Goal: Task Accomplishment & Management: Complete application form

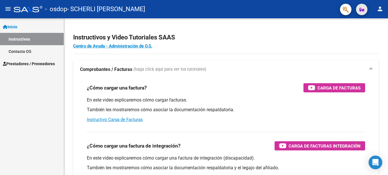
click at [363, 11] on icon "button" at bounding box center [362, 9] width 5 height 4
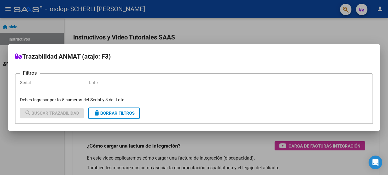
click at [359, 28] on div at bounding box center [194, 87] width 388 height 175
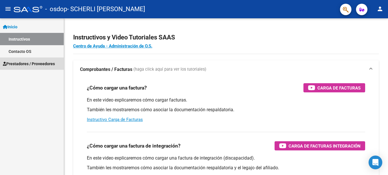
click at [34, 64] on span "Prestadores / Proveedores" at bounding box center [29, 64] width 52 height 6
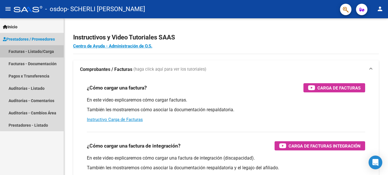
click at [35, 52] on link "Facturas - Listado/Carga" at bounding box center [32, 51] width 64 height 12
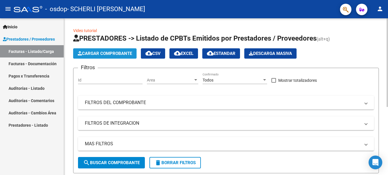
click at [116, 55] on span "Cargar Comprobante" at bounding box center [105, 53] width 54 height 5
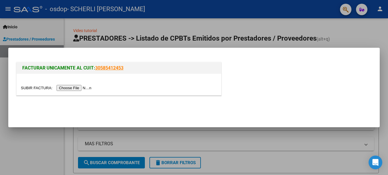
click at [67, 90] on input "file" at bounding box center [57, 88] width 72 height 6
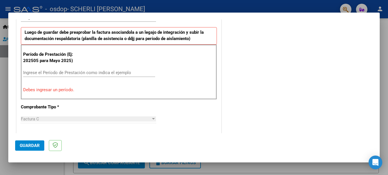
scroll to position [152, 0]
click at [71, 74] on input "Ingrese el Período de Prestación como indica el ejemplo" at bounding box center [89, 72] width 132 height 5
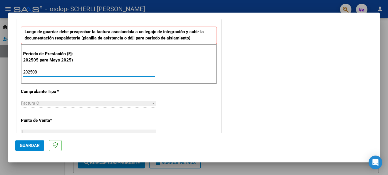
click at [71, 74] on input "202508" at bounding box center [89, 72] width 132 height 5
type input "202508"
click at [106, 104] on div "Factura C" at bounding box center [86, 103] width 130 height 5
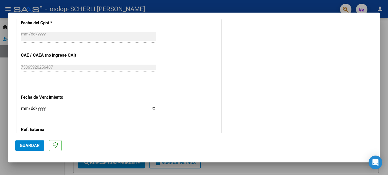
scroll to position [332, 0]
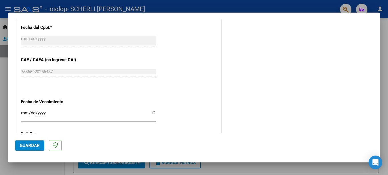
click at [75, 116] on input "Ingresar la fecha" at bounding box center [88, 115] width 135 height 9
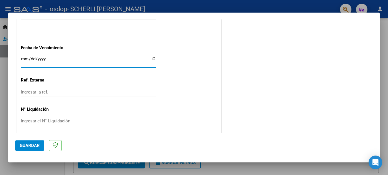
scroll to position [390, 0]
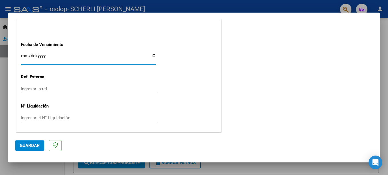
click at [100, 87] on input "Ingresar la ref." at bounding box center [88, 88] width 135 height 5
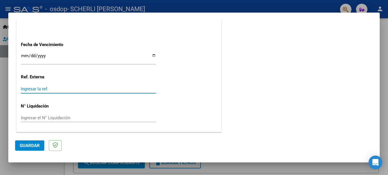
click at [70, 90] on input "Ingresar la ref." at bounding box center [88, 88] width 135 height 5
click at [83, 91] on input "Ingresar la ref." at bounding box center [88, 88] width 135 height 5
click at [31, 145] on span "Guardar" at bounding box center [30, 145] width 20 height 5
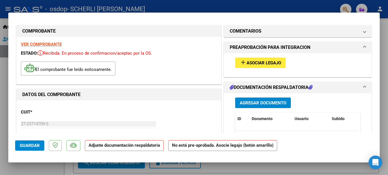
scroll to position [0, 0]
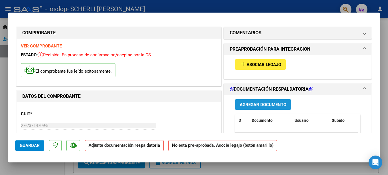
click at [257, 105] on span "Agregar Documento" at bounding box center [263, 104] width 47 height 5
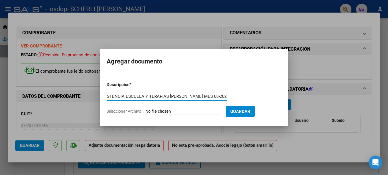
scroll to position [0, 36]
type input "PLANILLA DE ASISTENCIA ESCUELA Y TERAPIAS [PERSON_NAME] MES 08-2025"
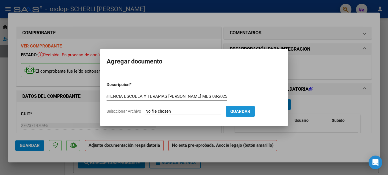
click at [242, 111] on span "Guardar" at bounding box center [241, 111] width 20 height 5
click at [147, 112] on input "Seleccionar Archivo" at bounding box center [184, 111] width 76 height 5
type input "C:\fakepath\Planilla Asistencia Escuela [PERSON_NAME] 08-2025 .pdf"
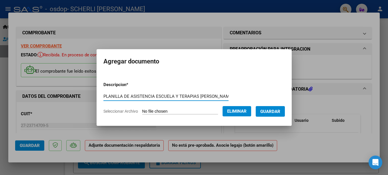
click at [198, 97] on input "PLANILLA DE ASISTENCIA ESCUELA Y TERAPIAS [PERSON_NAME] MES 08-2025" at bounding box center [166, 96] width 125 height 5
drag, startPoint x: 103, startPoint y: 96, endPoint x: 265, endPoint y: 102, distance: 162.0
click at [265, 102] on form "Descripcion * PLANILLA DE ASISTENCIA ESCUELA [PERSON_NAME] MES 08-2025 Escriba …" at bounding box center [195, 98] width 182 height 42
type input "PLANILLA DE ASISTENCIA ESCUELA [PERSON_NAME] MES 08-2025"
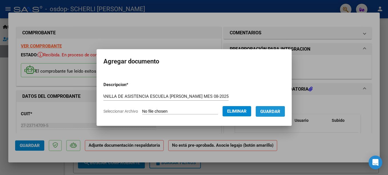
scroll to position [0, 0]
click at [267, 109] on span "Guardar" at bounding box center [271, 111] width 20 height 5
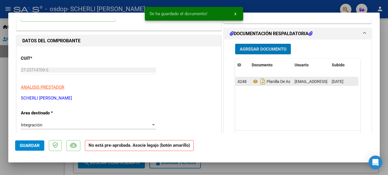
scroll to position [57, 0]
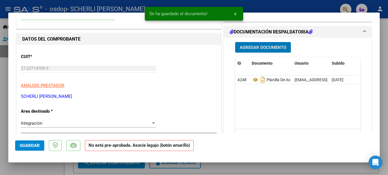
click at [263, 49] on span "Agregar Documento" at bounding box center [263, 47] width 47 height 5
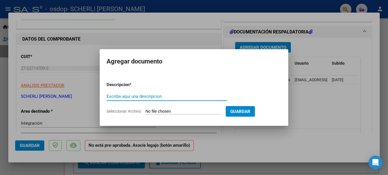
paste input "PLANILLA DE ASISTENCIA ESCUELA [PERSON_NAME] MES 08-2025"
click at [165, 97] on input "PLANILLA DE ASISTENCIA ESCUELA [PERSON_NAME] MES 08-2025" at bounding box center [167, 96] width 121 height 5
type input "PLANILLA DE ASISTENCIA TERAPIA [PERSON_NAME] MES 08-2025"
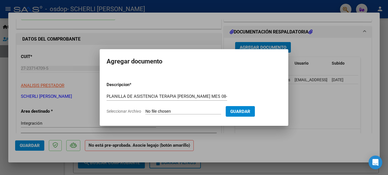
click at [174, 113] on input "Seleccionar Archivo" at bounding box center [184, 111] width 76 height 5
type input "C:\fakepath\Planilla Asistencia Terapias [PERSON_NAME] 08-2025 .pdf"
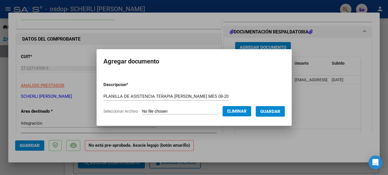
click at [269, 112] on span "Guardar" at bounding box center [271, 111] width 20 height 5
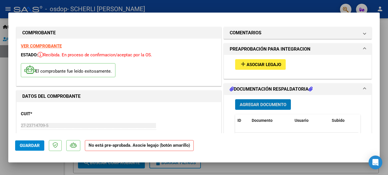
click at [259, 66] on span "Asociar Legajo" at bounding box center [264, 64] width 35 height 5
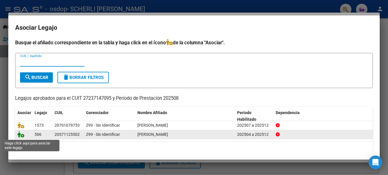
click at [21, 135] on icon at bounding box center [20, 134] width 7 height 6
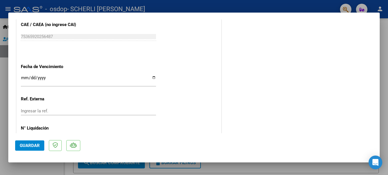
scroll to position [398, 0]
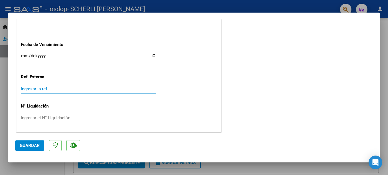
click at [64, 90] on input "Ingresar la ref." at bounding box center [88, 88] width 135 height 5
click at [80, 91] on input "Ingresar la ref." at bounding box center [88, 88] width 135 height 5
click at [49, 88] on input "Ingresar la ref." at bounding box center [88, 88] width 135 height 5
click at [48, 90] on input "Ingresar la ref." at bounding box center [88, 88] width 135 height 5
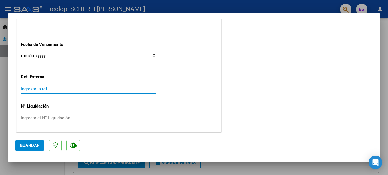
click at [48, 90] on input "Ingresar la ref." at bounding box center [88, 88] width 135 height 5
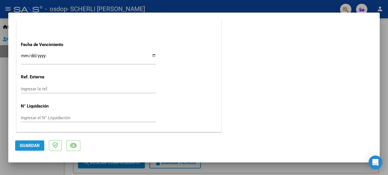
click at [31, 146] on span "Guardar" at bounding box center [30, 145] width 20 height 5
click at [386, 51] on div at bounding box center [194, 87] width 388 height 175
type input "$ 0,00"
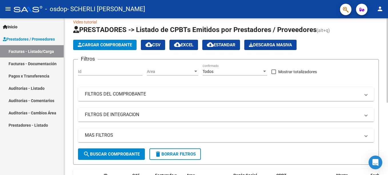
scroll to position [0, 0]
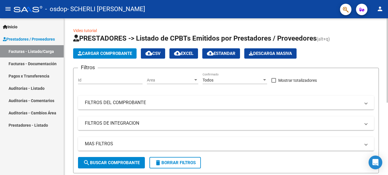
click at [109, 55] on span "Cargar Comprobante" at bounding box center [105, 53] width 54 height 5
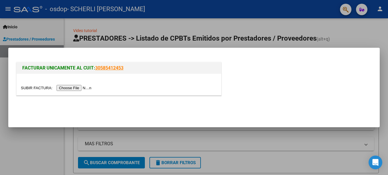
click at [64, 88] on input "file" at bounding box center [57, 88] width 72 height 6
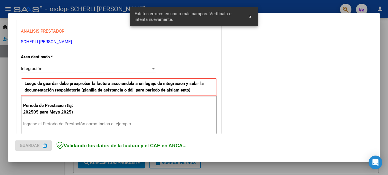
scroll to position [142, 0]
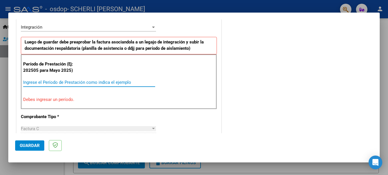
click at [48, 81] on input "Ingrese el Período de Prestación como indica el ejemplo" at bounding box center [89, 82] width 132 height 5
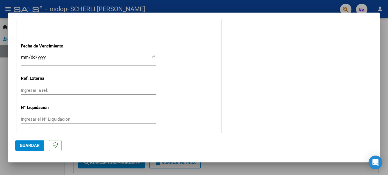
scroll to position [390, 0]
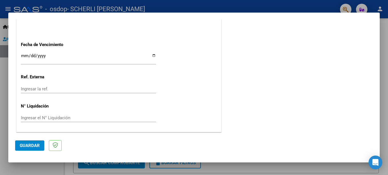
type input "202508"
click at [52, 91] on input "Ingresar la ref." at bounding box center [88, 88] width 135 height 5
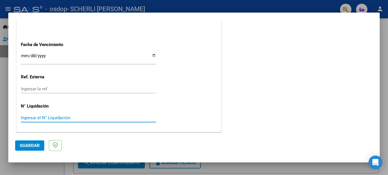
click at [108, 120] on input "Ingresar el N° Liquidación" at bounding box center [88, 117] width 135 height 5
type input "1"
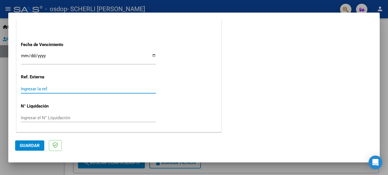
click at [42, 88] on input "Ingresar la ref." at bounding box center [88, 88] width 135 height 5
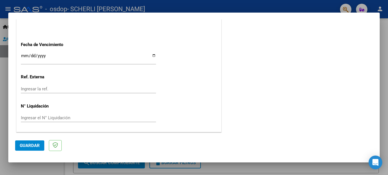
click at [55, 115] on div "Ingresar el N° Liquidación" at bounding box center [88, 118] width 135 height 9
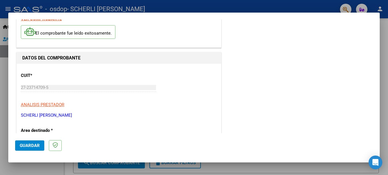
scroll to position [0, 0]
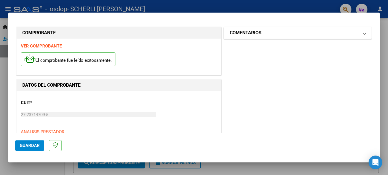
click at [364, 35] on span at bounding box center [365, 32] width 2 height 7
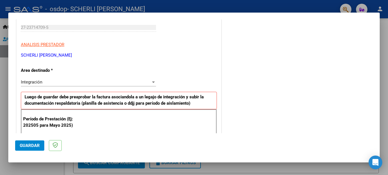
scroll to position [95, 0]
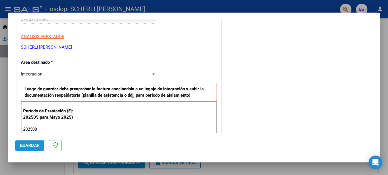
drag, startPoint x: 31, startPoint y: 147, endPoint x: 41, endPoint y: 145, distance: 9.6
click at [31, 147] on span "Guardar" at bounding box center [30, 145] width 20 height 5
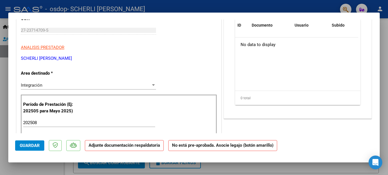
scroll to position [0, 0]
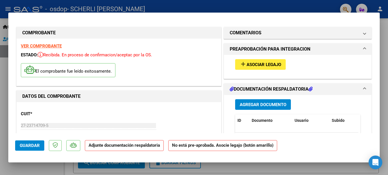
click at [263, 65] on span "Asociar Legajo" at bounding box center [264, 64] width 35 height 5
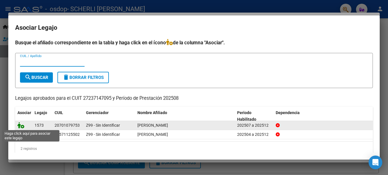
click at [20, 124] on icon at bounding box center [20, 125] width 7 height 6
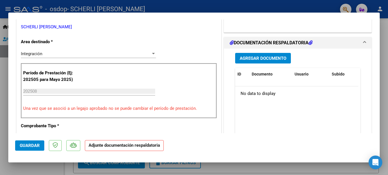
scroll to position [152, 0]
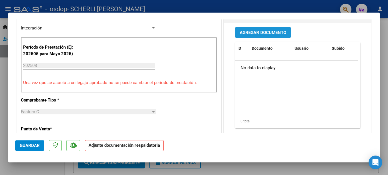
click at [262, 35] on span "Agregar Documento" at bounding box center [263, 32] width 47 height 5
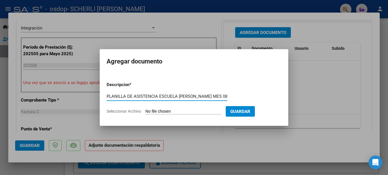
scroll to position [0, 12]
click at [165, 97] on input "PLANILLA DE ASISTENCIA ESCUELA [PERSON_NAME] MES 08-2025" at bounding box center [167, 96] width 121 height 5
type input "PLANILLA DE ASISTENCIA TERAPIA [PERSON_NAME] MES 08-2025"
click at [169, 111] on input "Seleccionar Archivo" at bounding box center [184, 111] width 76 height 5
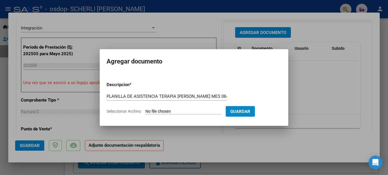
type input "C:\fakepath\Planilla Asistencia Terapias Kinesiología [PERSON_NAME] 08-2025 .pdf"
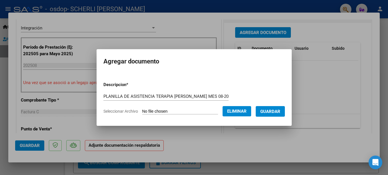
click at [277, 112] on span "Guardar" at bounding box center [271, 111] width 20 height 5
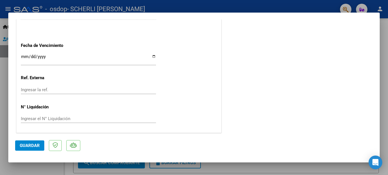
scroll to position [398, 0]
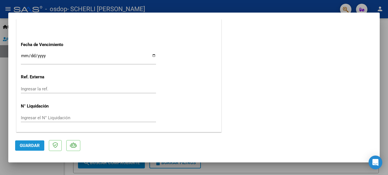
click at [33, 144] on span "Guardar" at bounding box center [30, 145] width 20 height 5
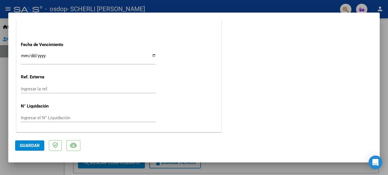
click at [383, 100] on div at bounding box center [194, 87] width 388 height 175
type input "$ 0,00"
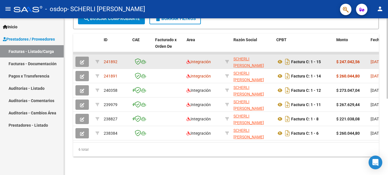
scroll to position [149, 0]
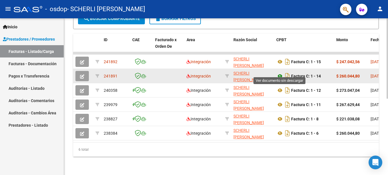
click at [279, 73] on icon at bounding box center [280, 76] width 7 height 7
click at [82, 74] on icon "button" at bounding box center [82, 76] width 4 height 4
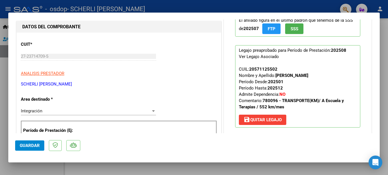
scroll to position [76, 0]
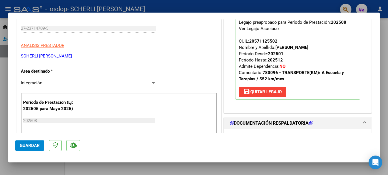
click at [181, 57] on p "SCHERLI [PERSON_NAME]" at bounding box center [119, 56] width 196 height 7
click at [263, 61] on span "CUIL: 20571125502 Nombre y Apellido: [PERSON_NAME] Período Desde: 202501 Períod…" at bounding box center [291, 60] width 105 height 43
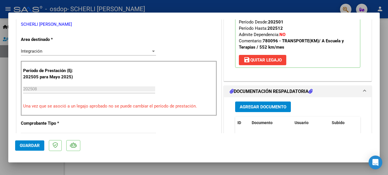
scroll to position [134, 0]
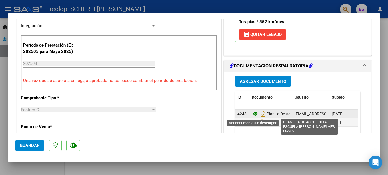
click at [253, 114] on icon at bounding box center [255, 113] width 7 height 7
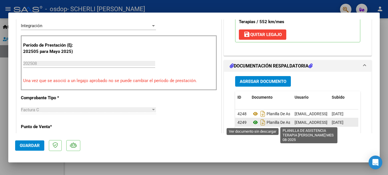
click at [253, 123] on icon at bounding box center [255, 122] width 7 height 7
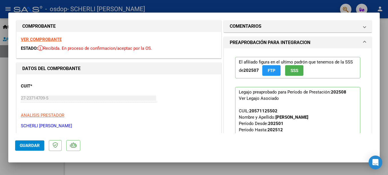
scroll to position [0, 0]
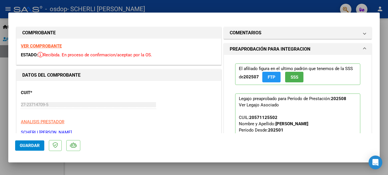
click at [386, 46] on div at bounding box center [194, 87] width 388 height 175
type input "$ 0,00"
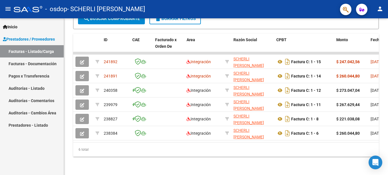
click at [30, 78] on link "Pagos x Transferencia" at bounding box center [32, 76] width 64 height 12
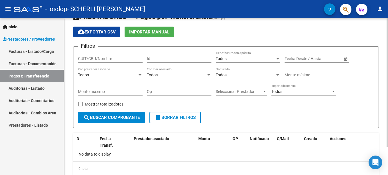
scroll to position [35, 0]
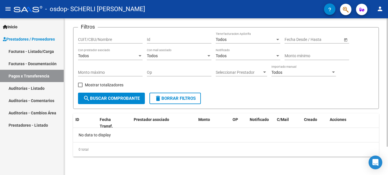
click at [175, 100] on span "delete Borrar Filtros" at bounding box center [175, 98] width 41 height 5
click at [113, 100] on span "search Buscar Comprobante" at bounding box center [111, 98] width 57 height 5
click at [113, 39] on input "CUIT/CBU/Nombre" at bounding box center [110, 39] width 65 height 5
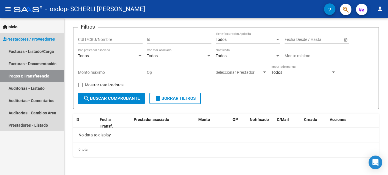
click at [22, 39] on span "Prestadores / Proveedores" at bounding box center [29, 39] width 52 height 6
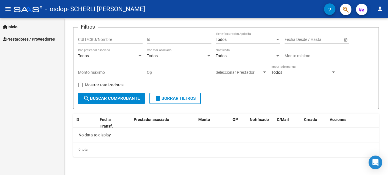
click at [30, 41] on span "Prestadores / Proveedores" at bounding box center [29, 39] width 52 height 6
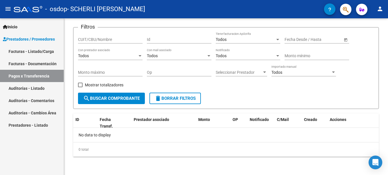
click at [33, 51] on link "Facturas - Listado/Carga" at bounding box center [32, 51] width 64 height 12
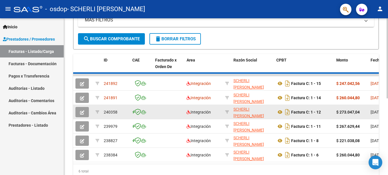
scroll to position [132, 0]
